Goal: Obtain resource: Download file/media

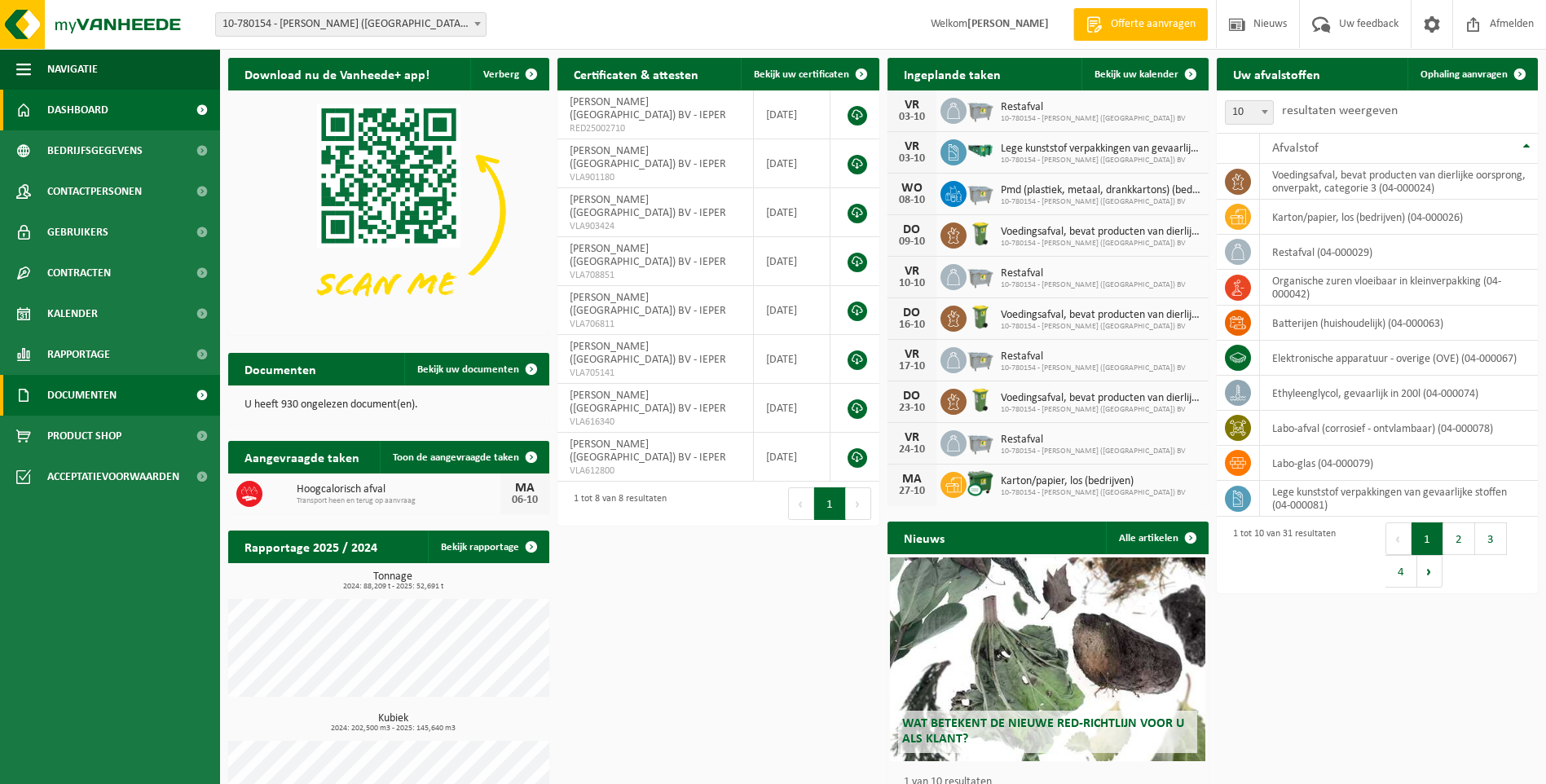
click at [79, 397] on span "Documenten" at bounding box center [81, 395] width 69 height 41
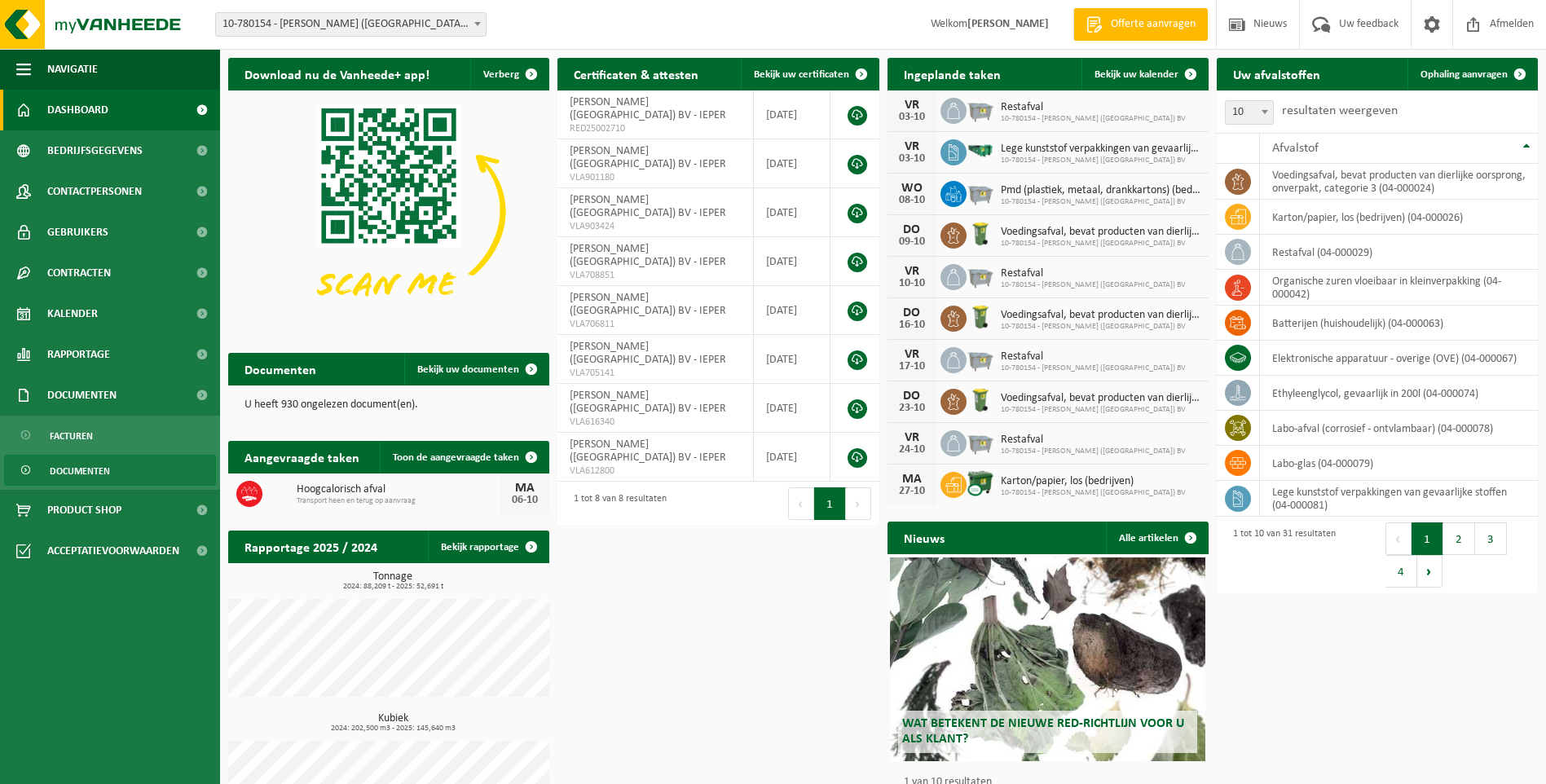
click at [96, 475] on span "Documenten" at bounding box center [79, 471] width 61 height 31
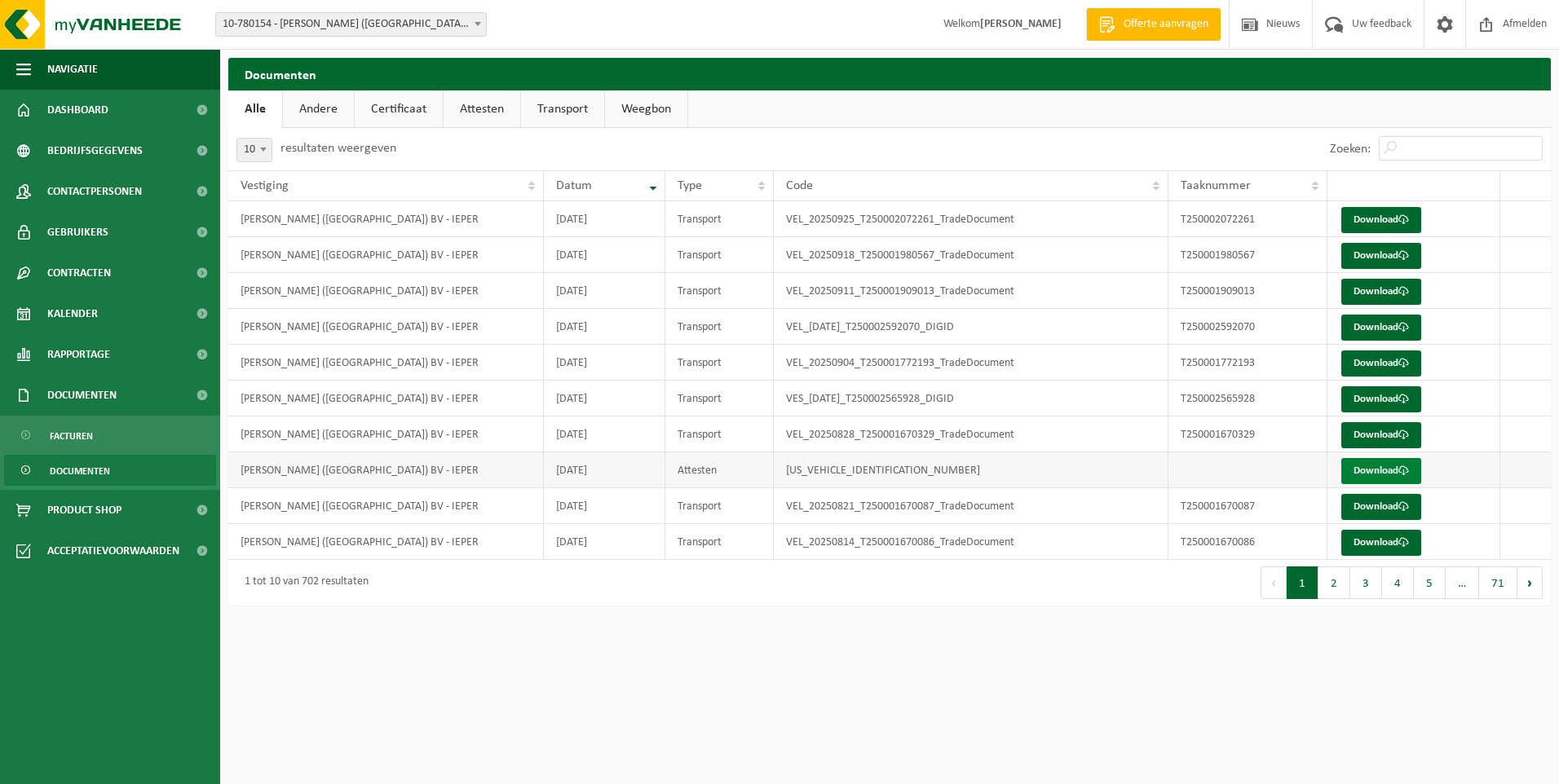
click at [1377, 470] on link "Download" at bounding box center [1381, 470] width 80 height 26
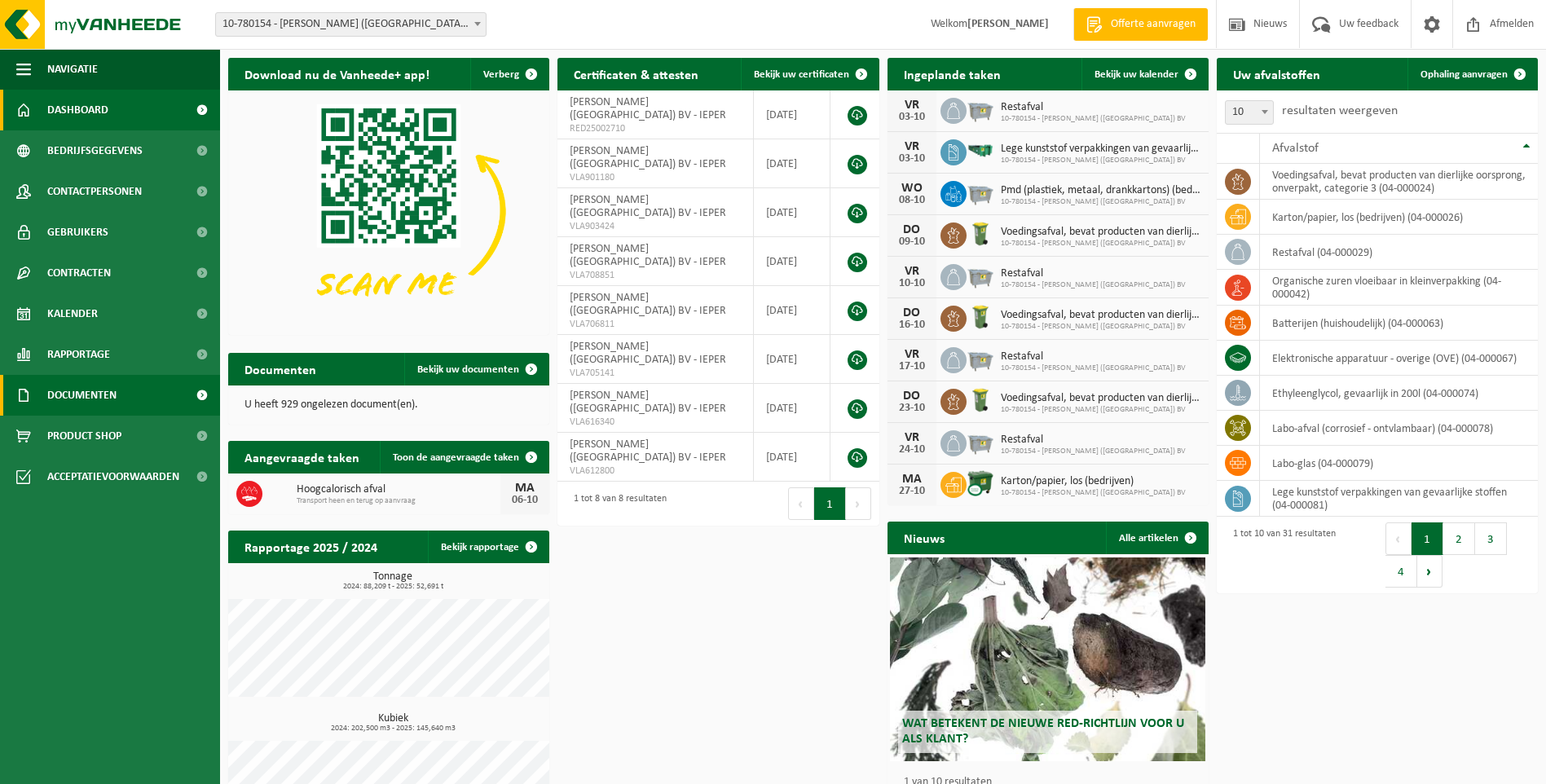
click at [95, 395] on span "Documenten" at bounding box center [81, 395] width 69 height 41
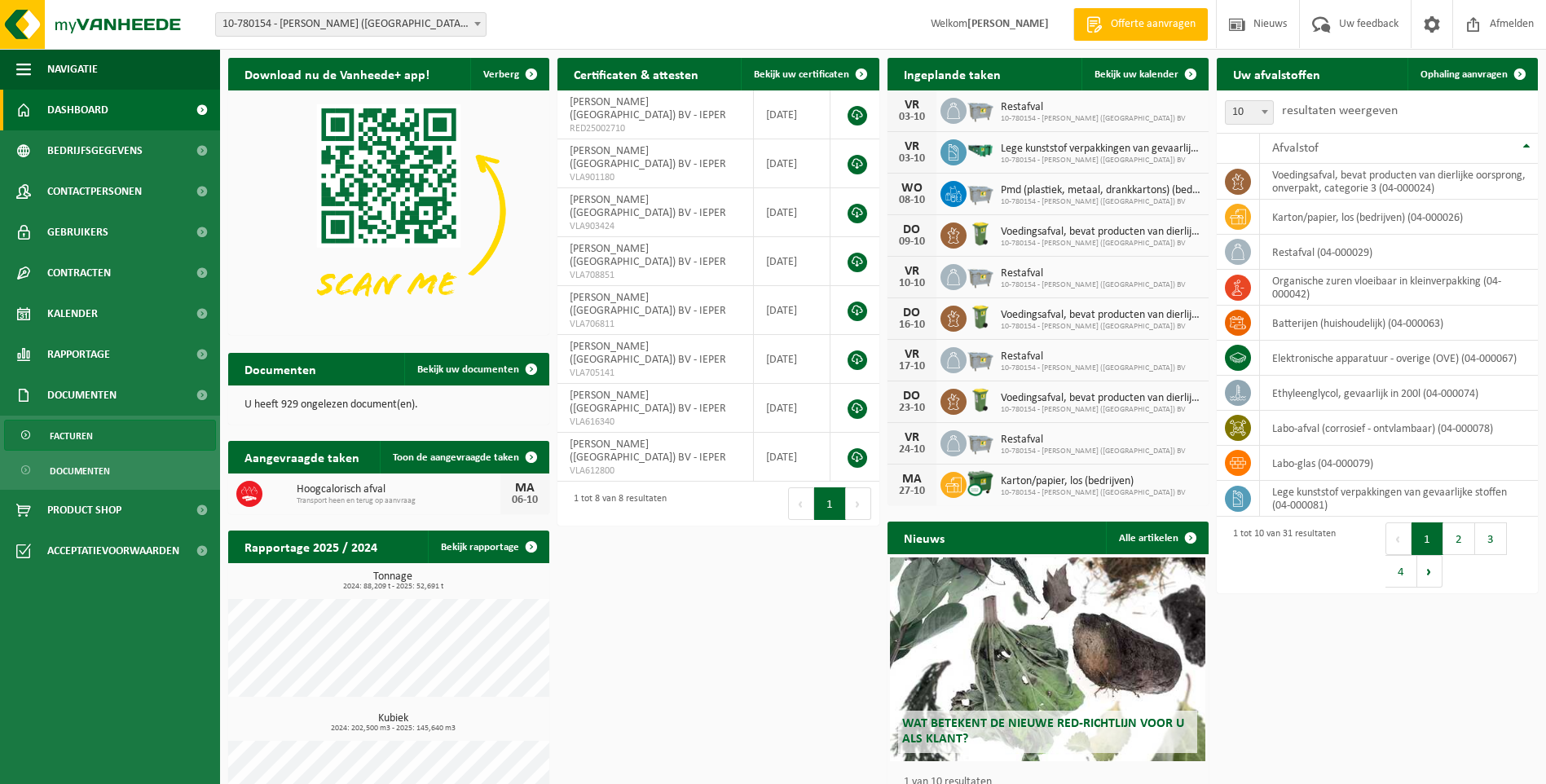
click at [81, 432] on span "Facturen" at bounding box center [71, 436] width 43 height 31
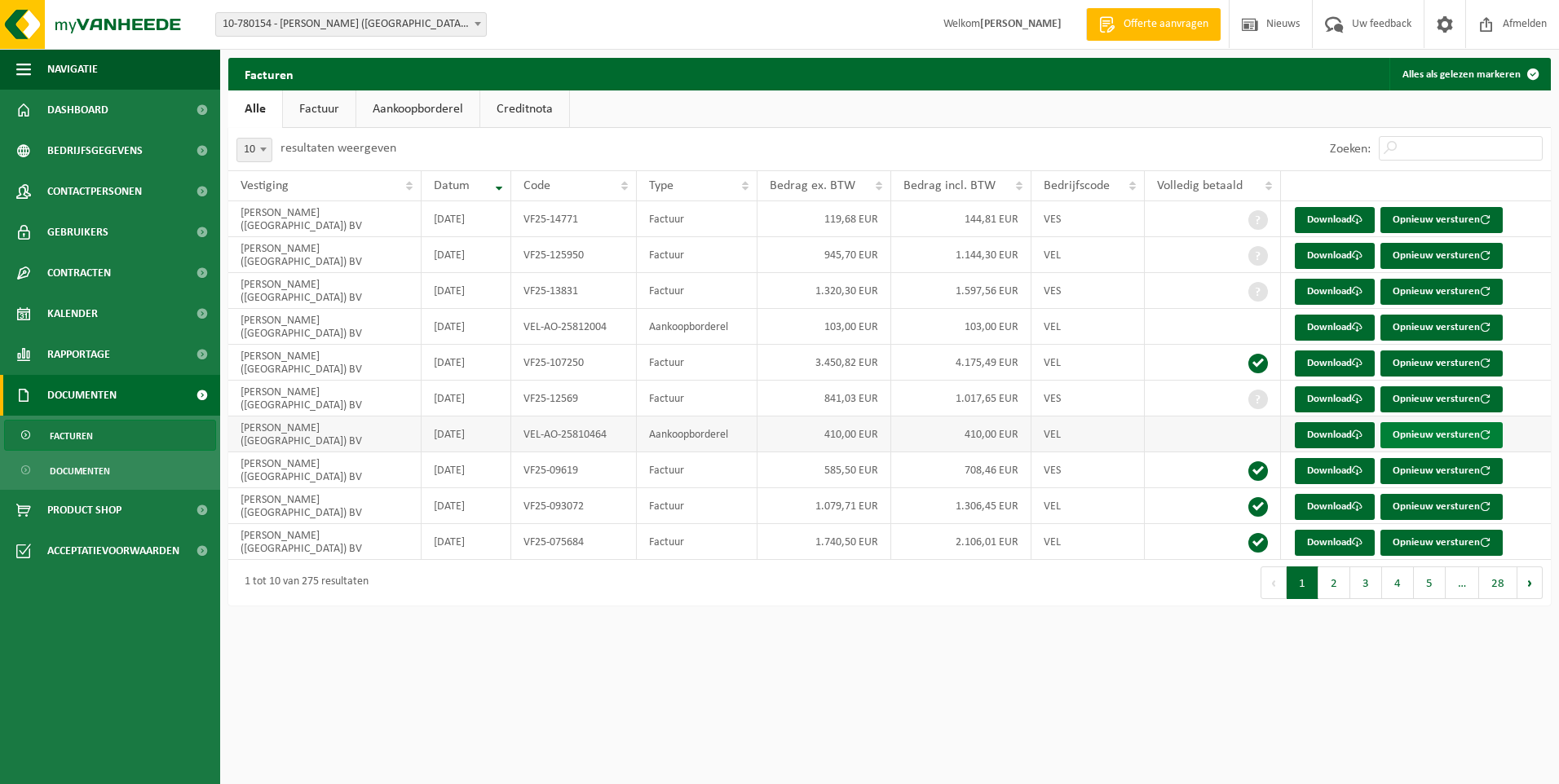
click at [1456, 436] on button "Opnieuw versturen" at bounding box center [1441, 435] width 122 height 26
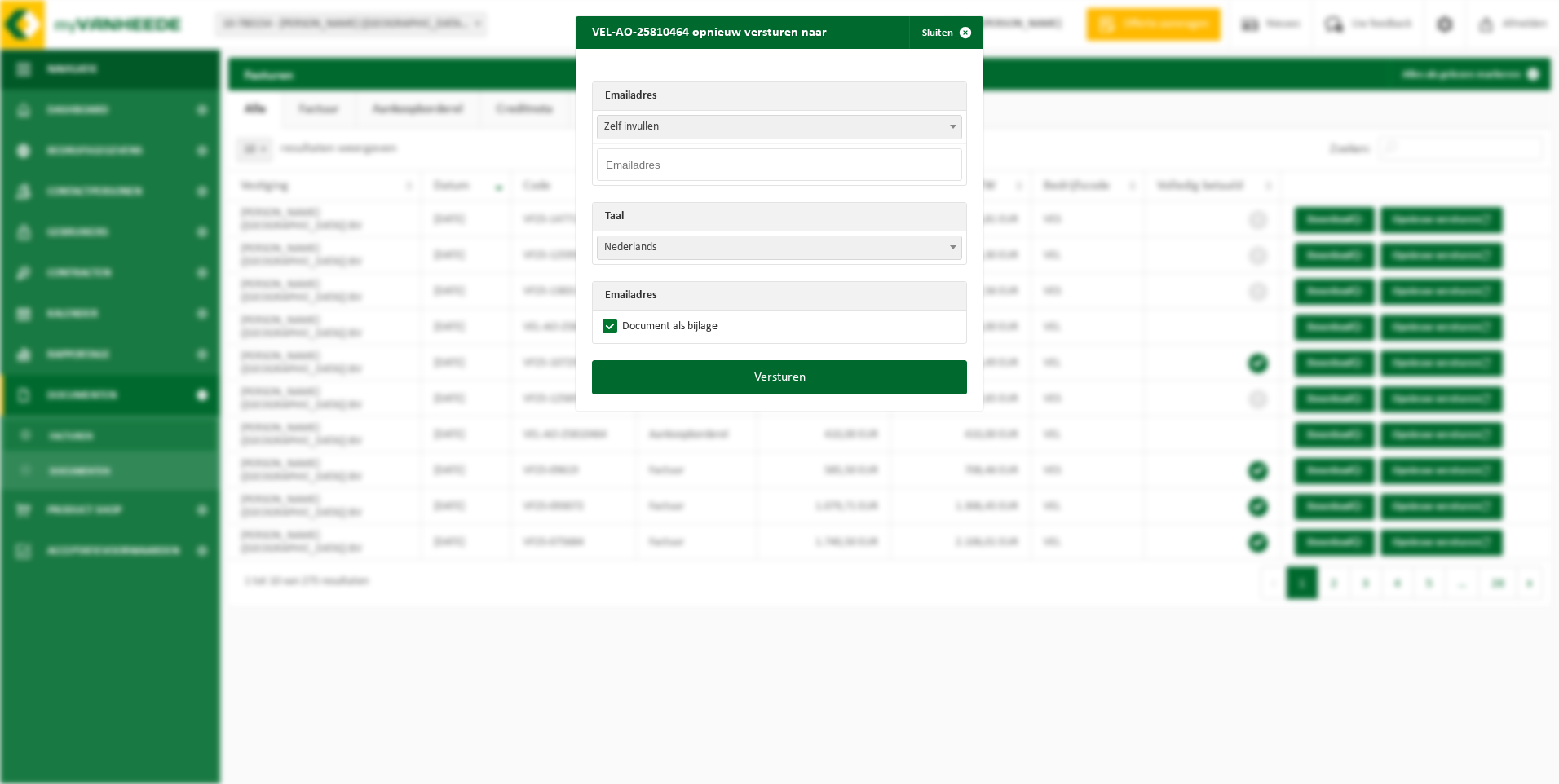
click at [632, 163] on input "email" at bounding box center [779, 164] width 365 height 32
type input "idupon@royalsanders.be"
click at [799, 375] on button "Versturen" at bounding box center [779, 378] width 375 height 34
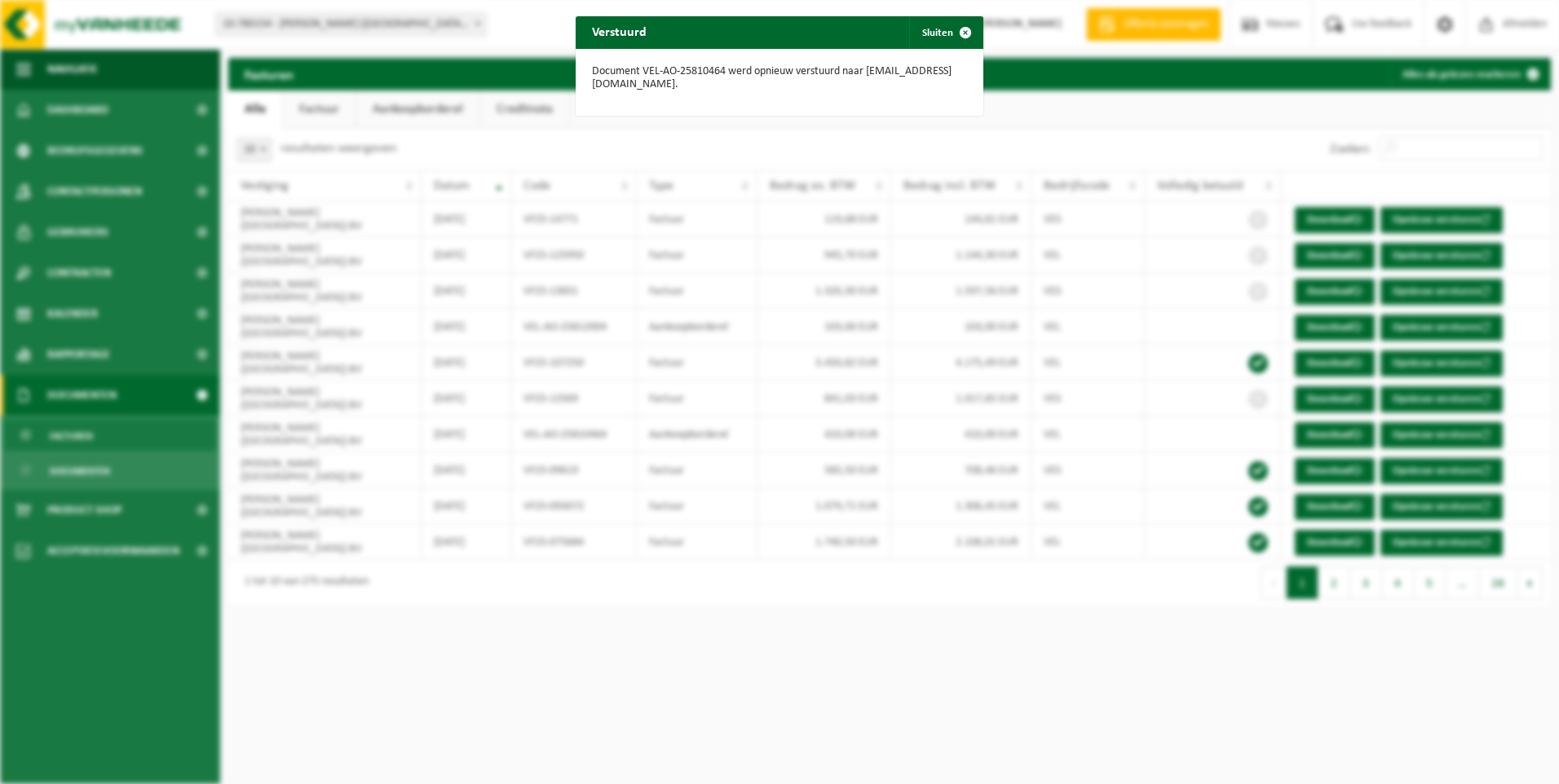
click at [703, 705] on div "Verstuurd Sluiten Document VEL-AO-25810464 werd opnieuw verstuurd naar idupon@r…" at bounding box center [779, 392] width 1559 height 784
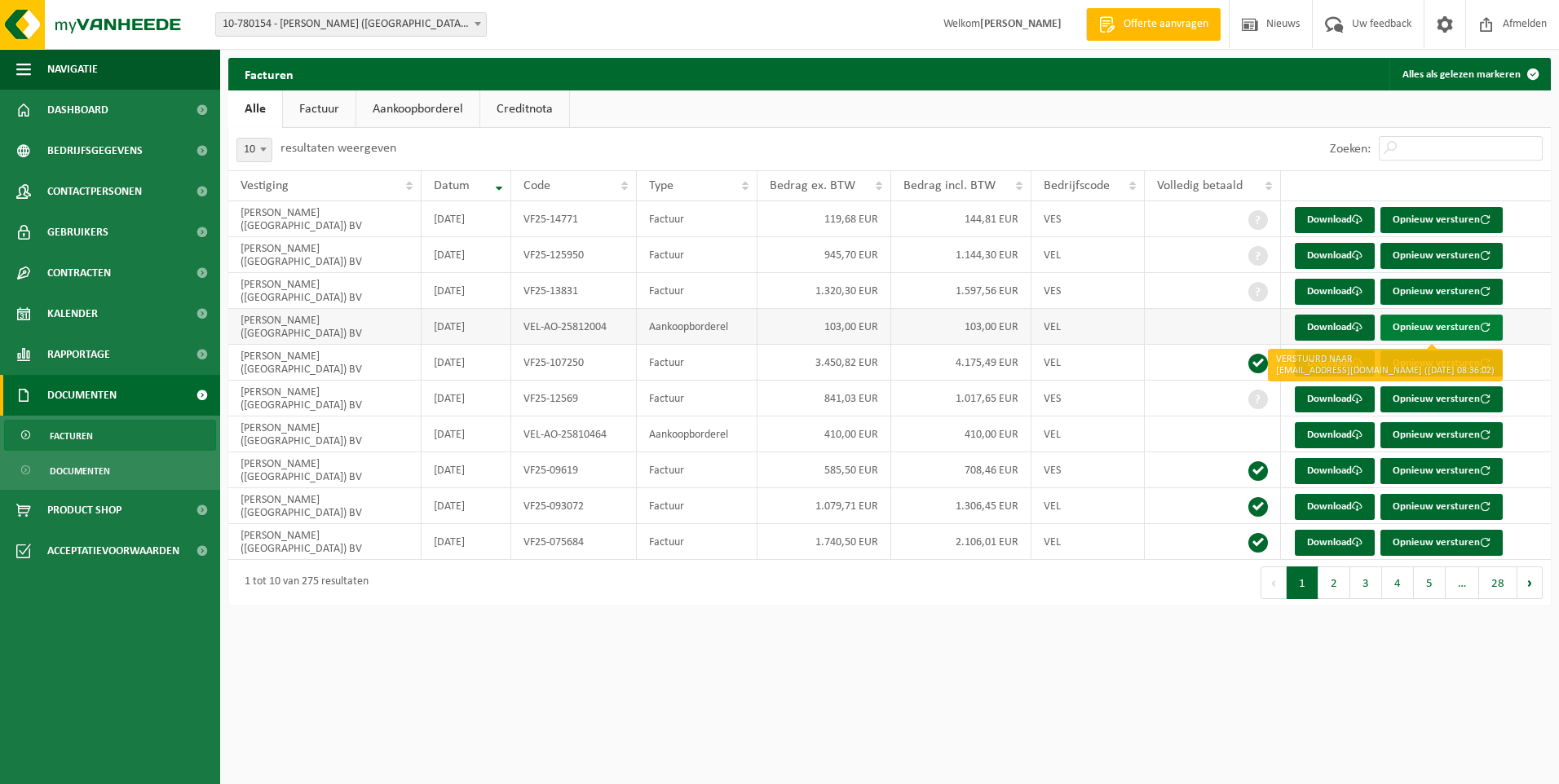
click at [1440, 327] on button "Opnieuw versturen" at bounding box center [1441, 327] width 122 height 26
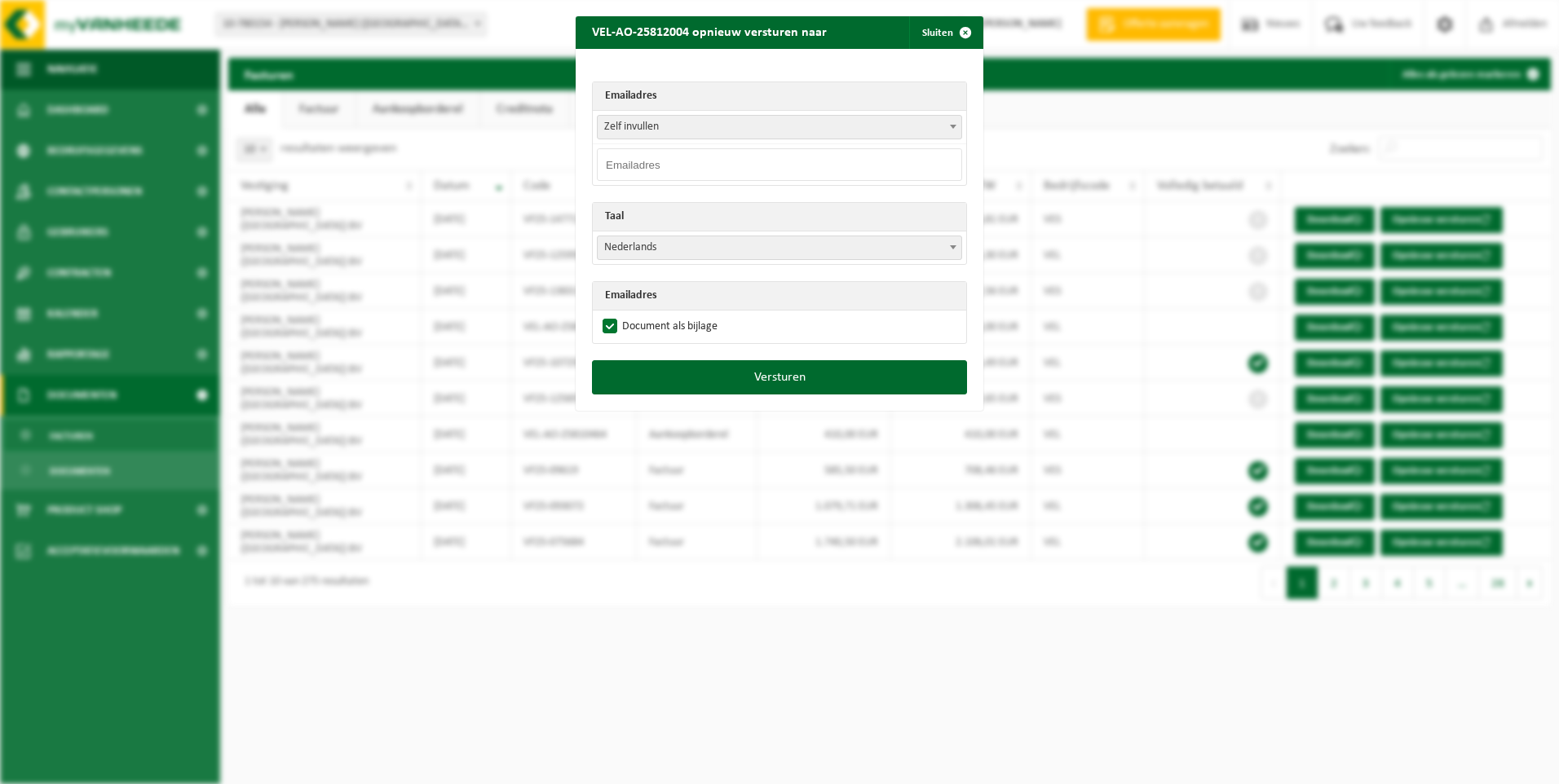
click at [645, 165] on input "email" at bounding box center [779, 164] width 365 height 32
type input "idupon@royalsanders.be"
click at [875, 383] on button "Versturen" at bounding box center [779, 378] width 375 height 34
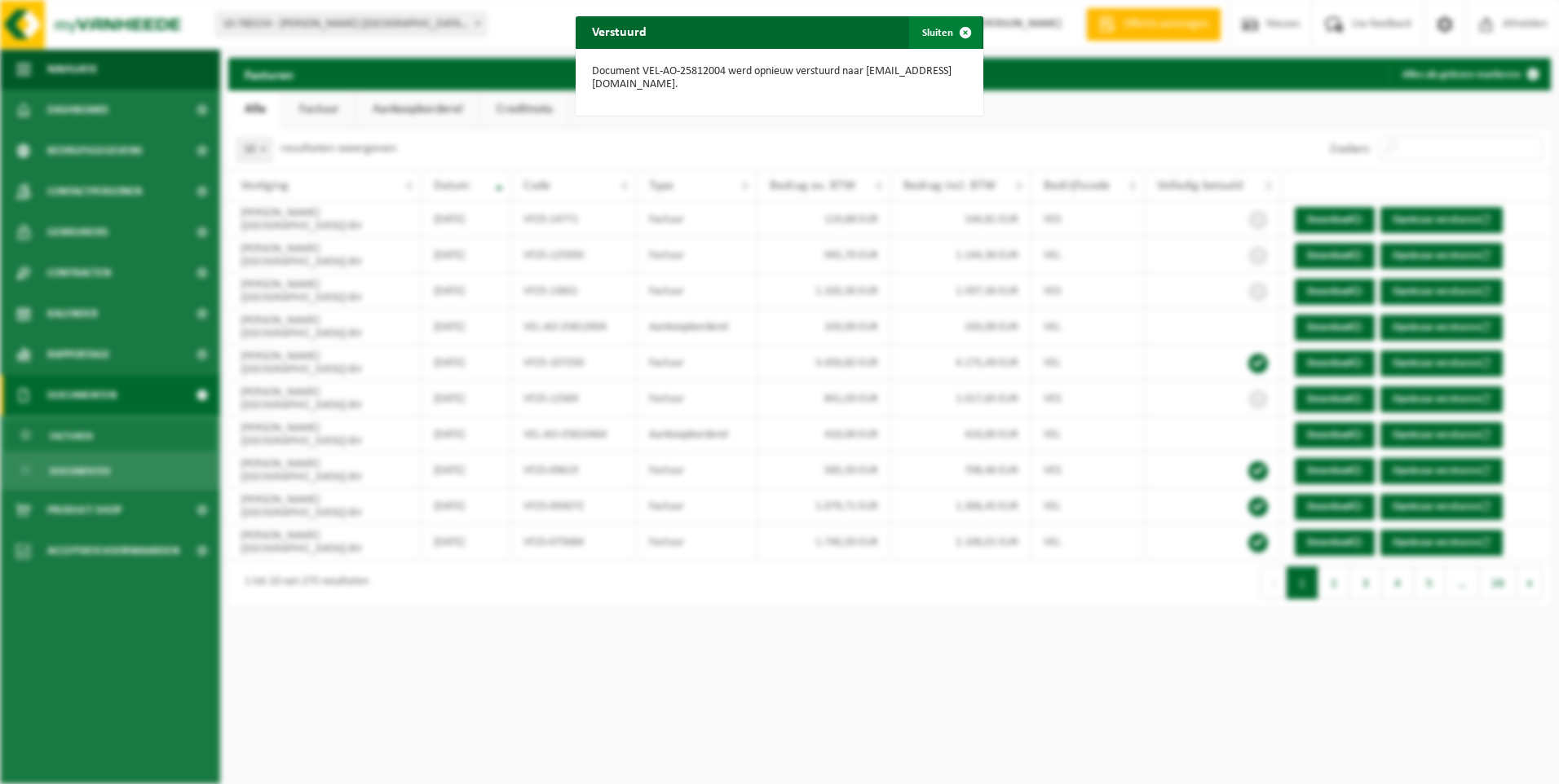
click at [956, 26] on span "button" at bounding box center [965, 32] width 32 height 32
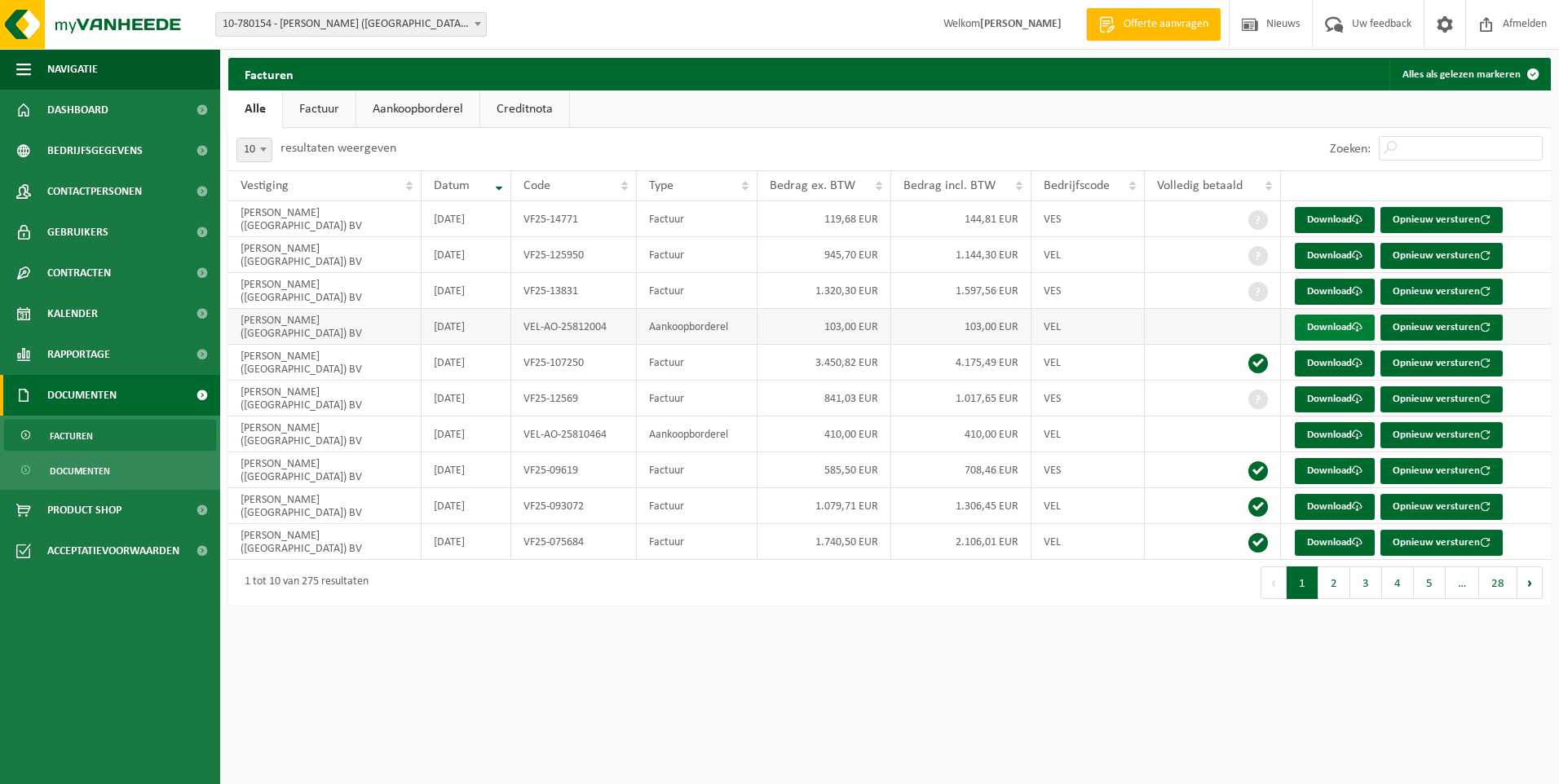
click at [1334, 326] on link "Download" at bounding box center [1335, 327] width 80 height 26
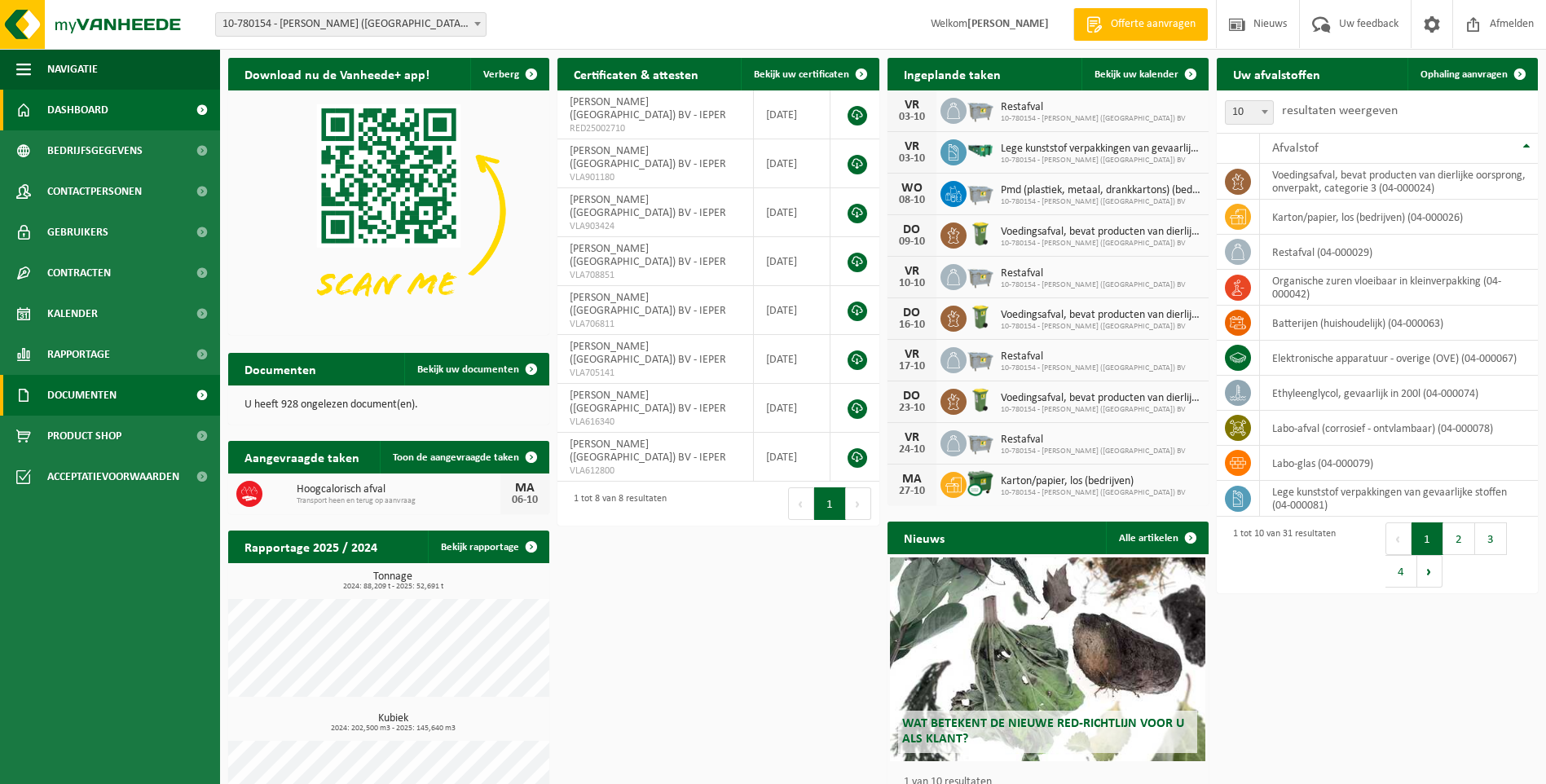
click at [73, 389] on span "Documenten" at bounding box center [81, 395] width 69 height 41
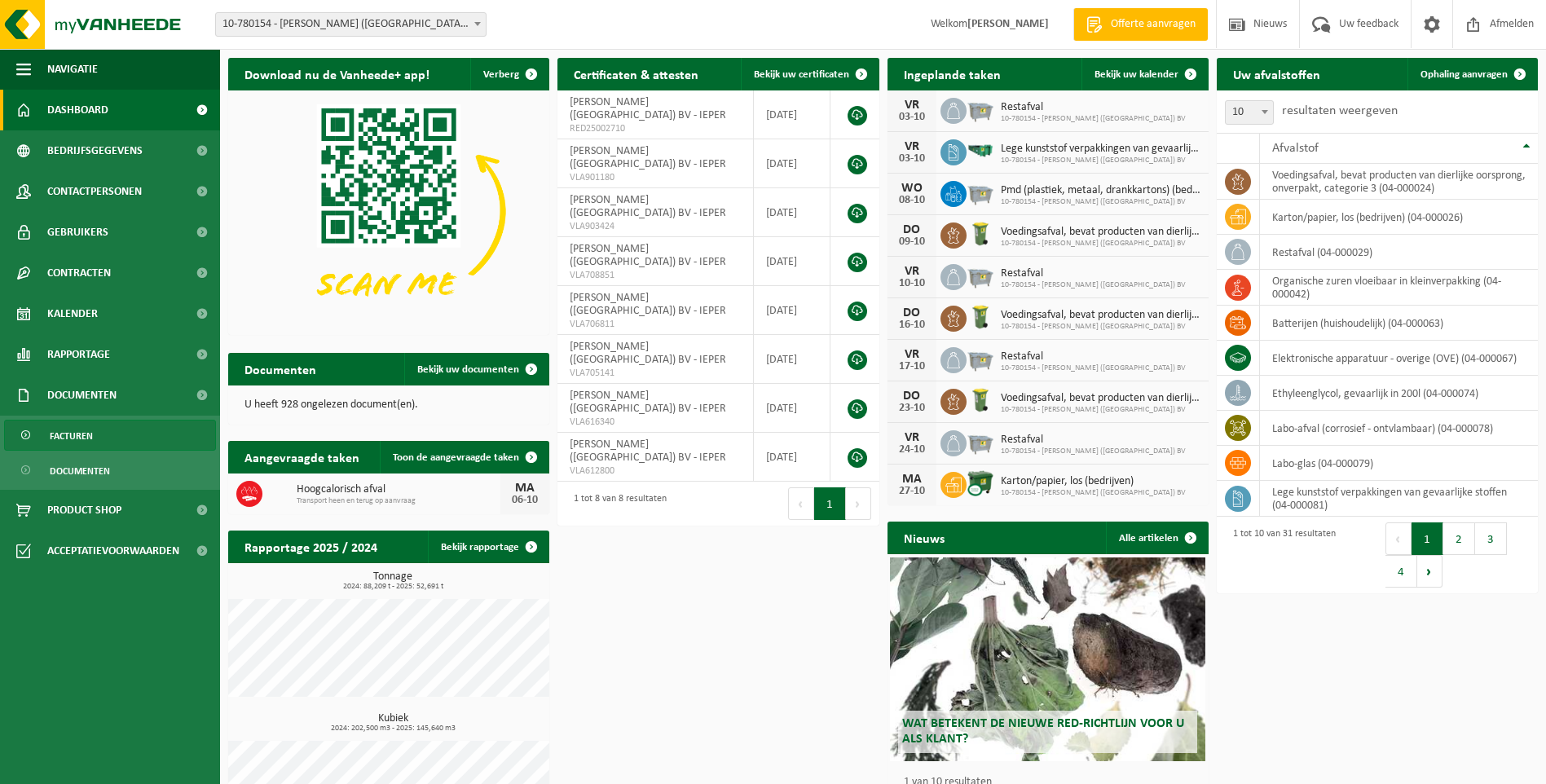
click at [68, 439] on span "Facturen" at bounding box center [71, 436] width 43 height 31
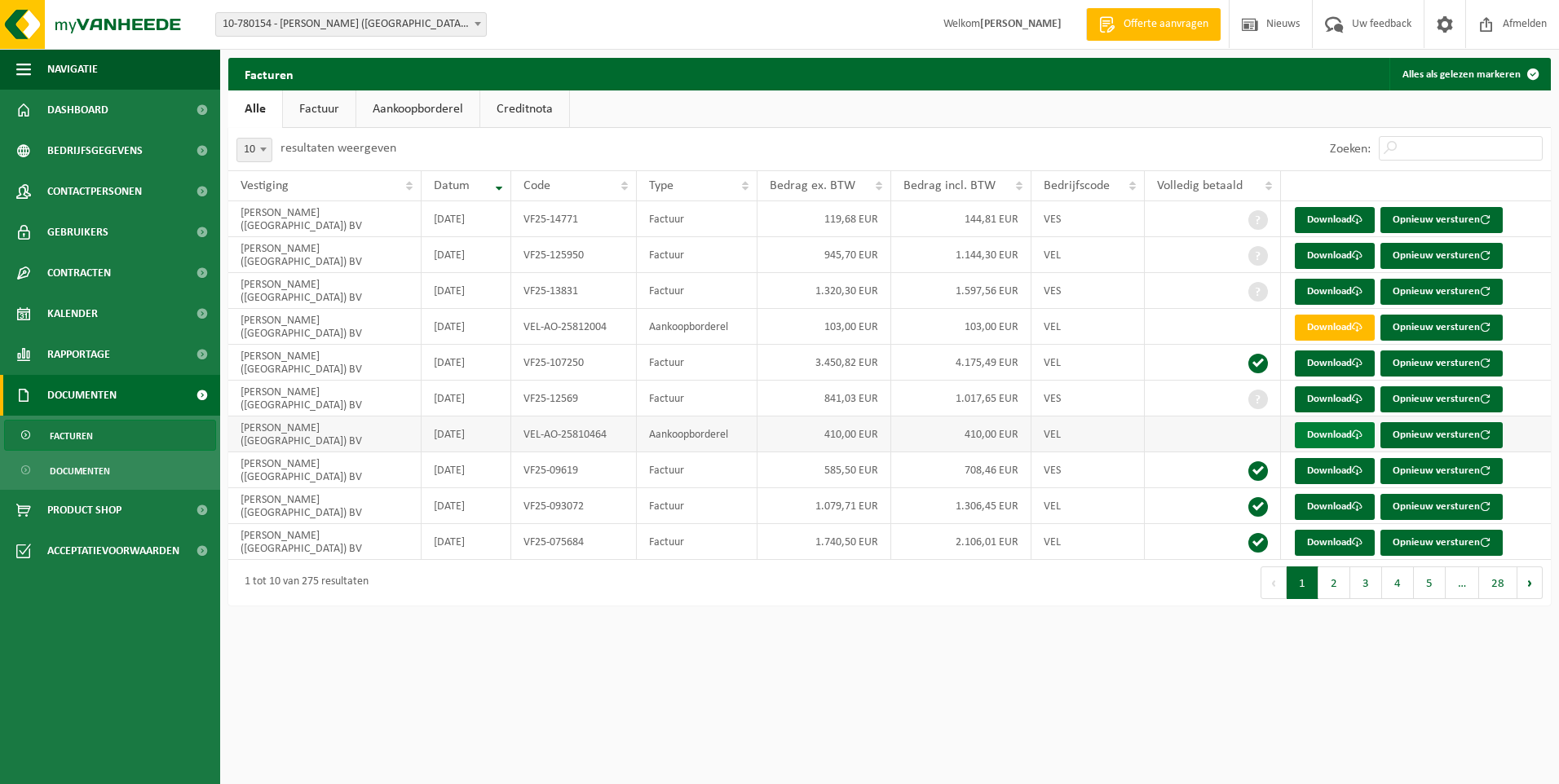
click at [1318, 437] on link "Download" at bounding box center [1335, 435] width 80 height 26
